Goal: Task Accomplishment & Management: Use online tool/utility

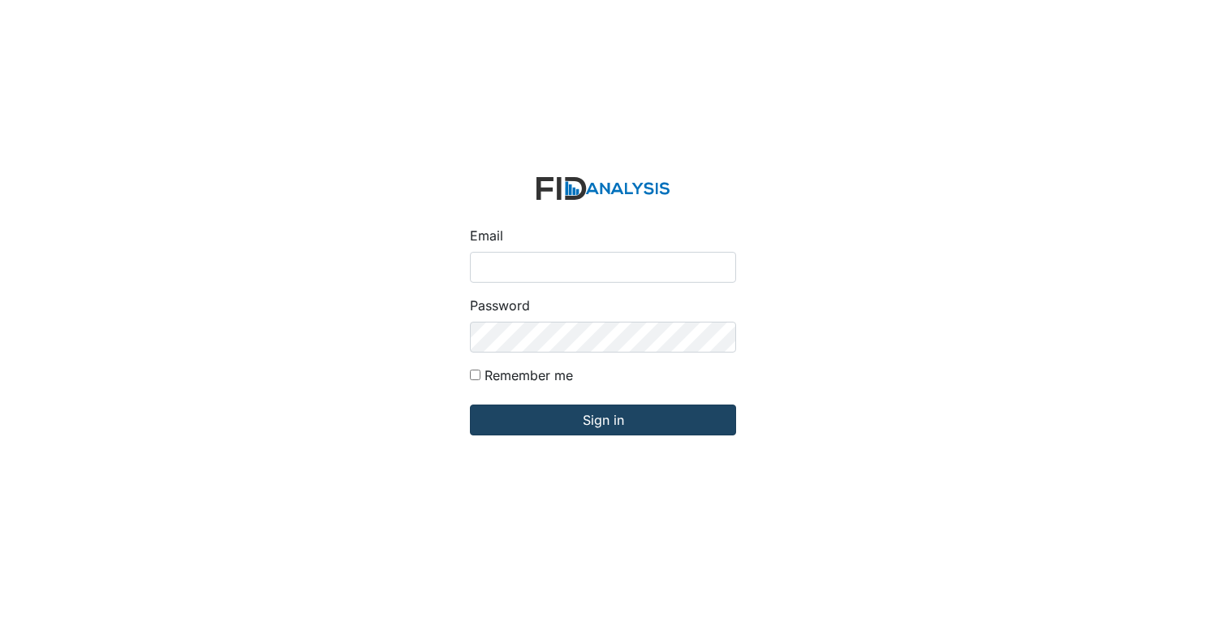
type input "[EMAIL_ADDRESS][DOMAIN_NAME]"
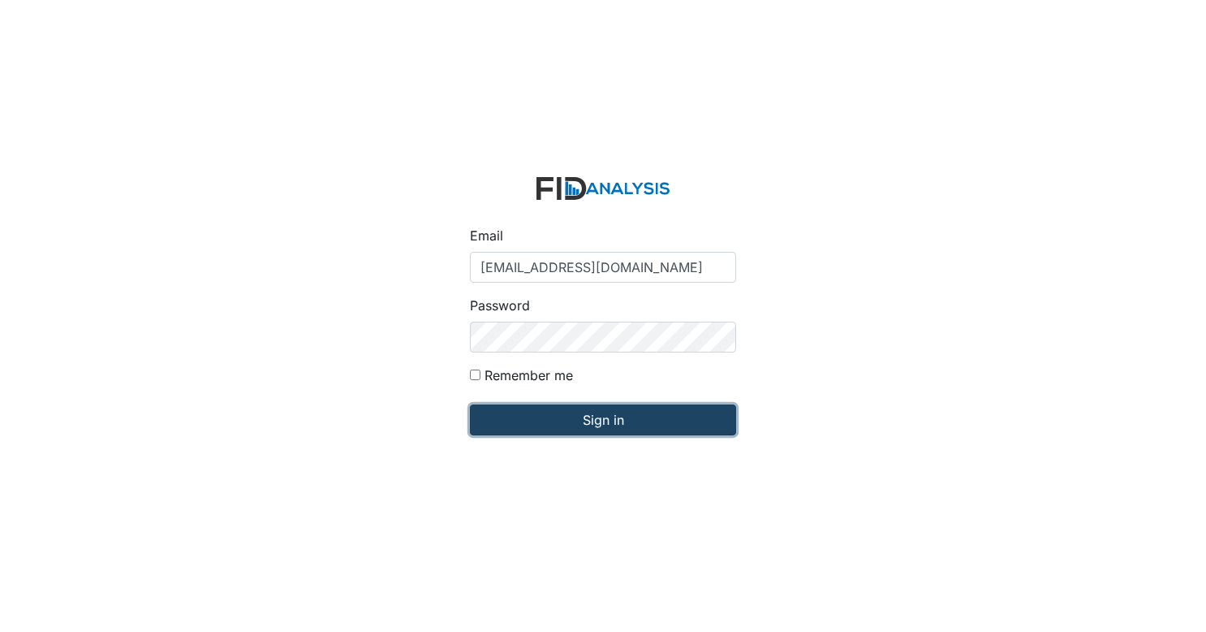
click at [567, 429] on input "Sign in" at bounding box center [603, 419] width 266 height 31
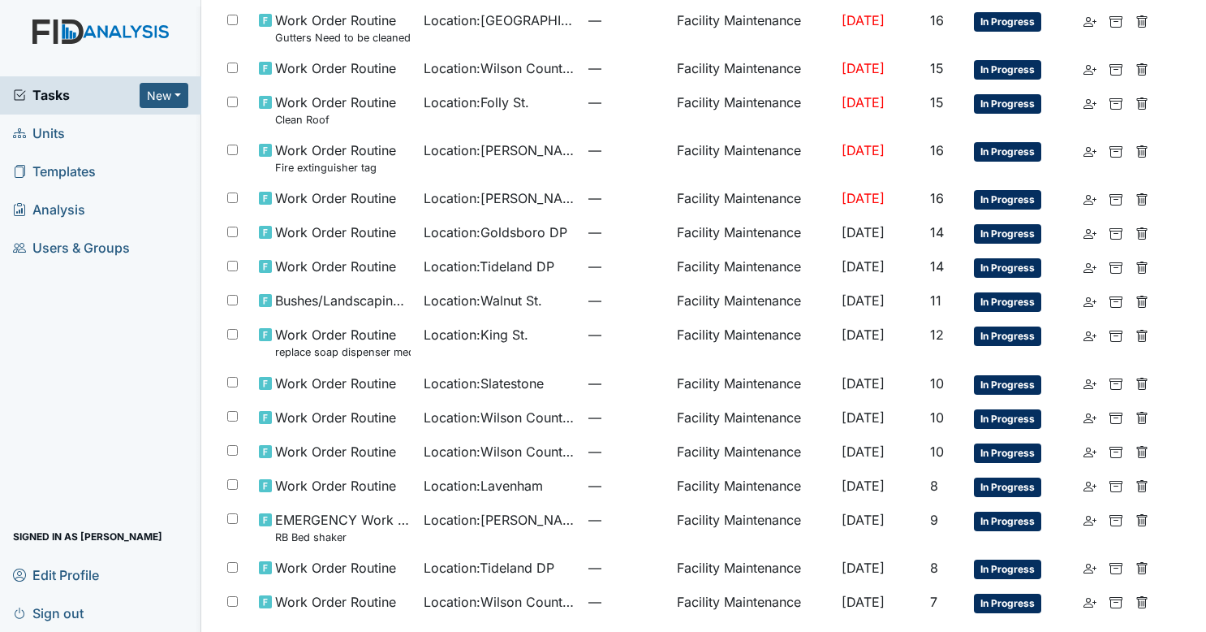
scroll to position [797, 0]
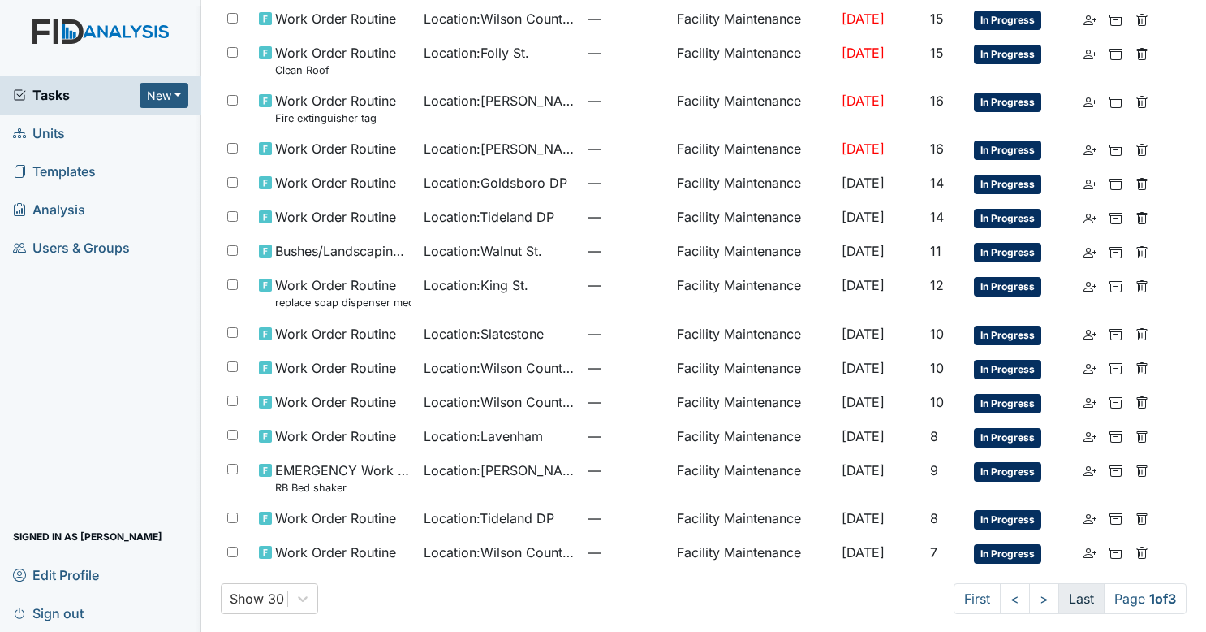
click at [1075, 601] on link "Last" at bounding box center [1082, 598] width 46 height 31
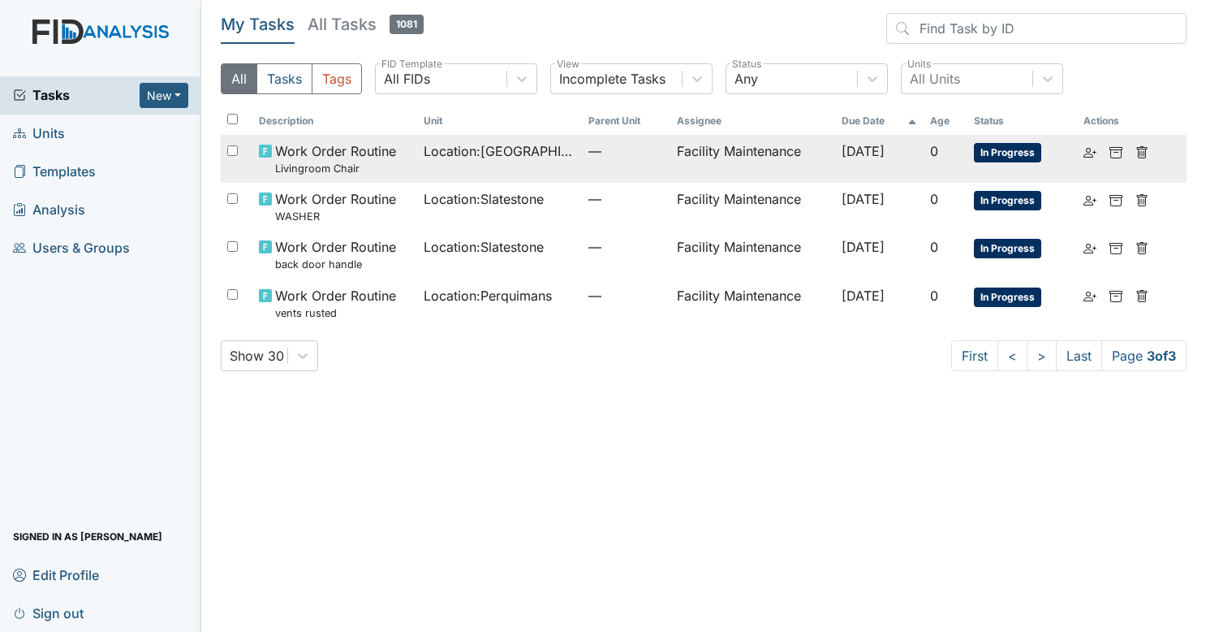
click at [629, 169] on td "—" at bounding box center [626, 159] width 88 height 48
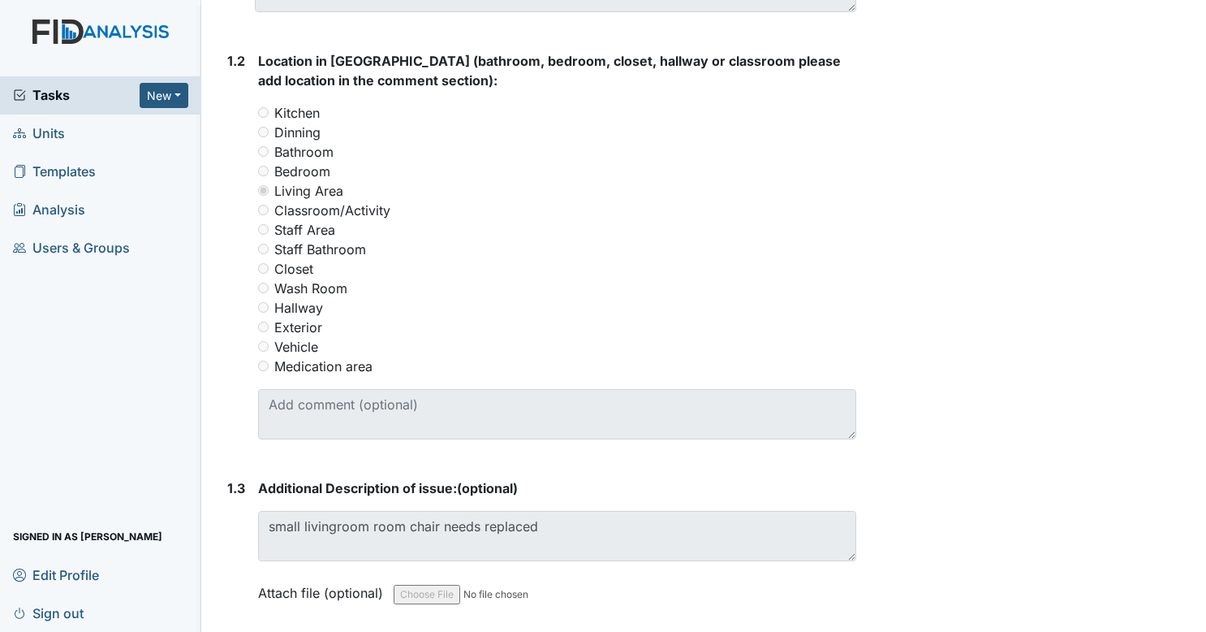
scroll to position [643, 0]
